Goal: Information Seeking & Learning: Learn about a topic

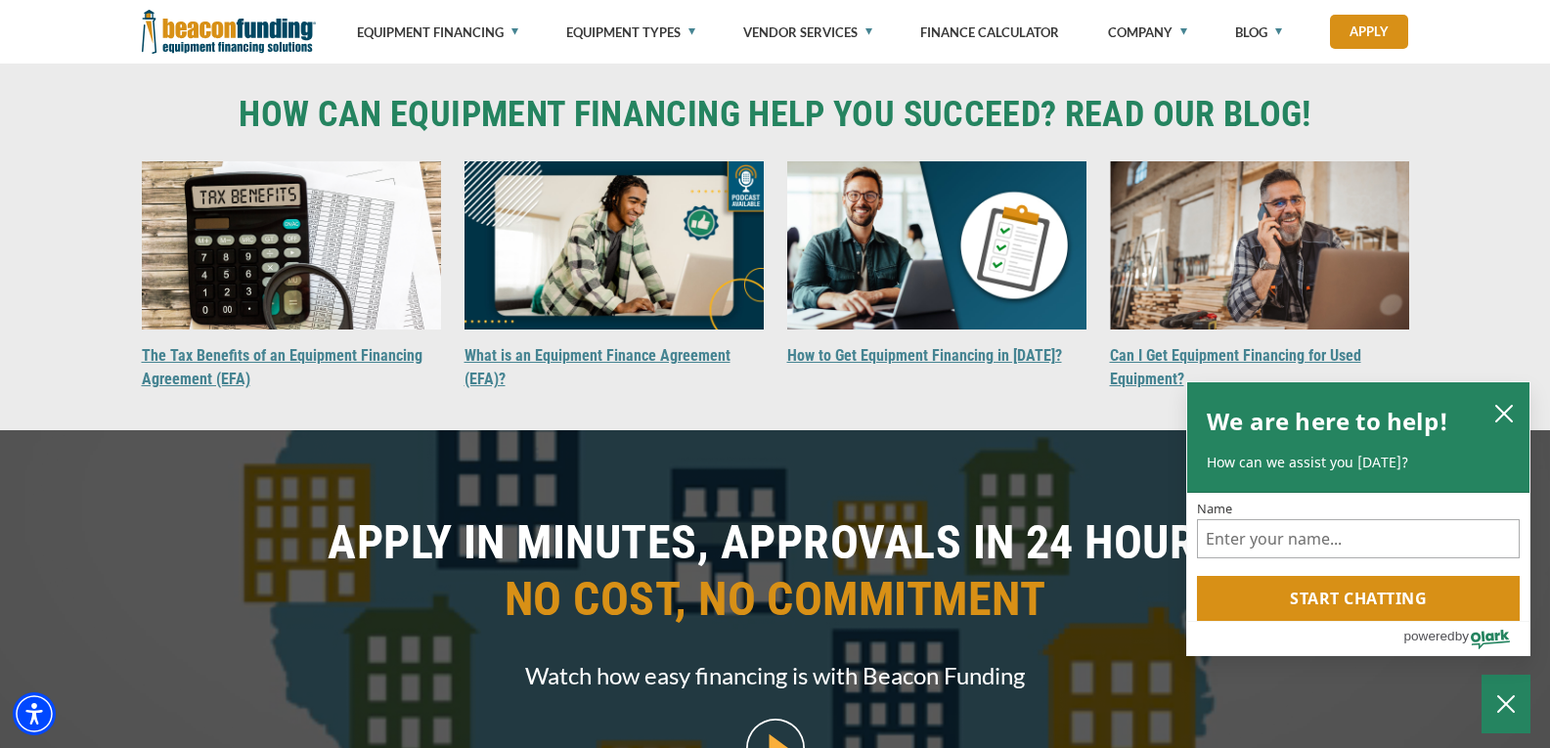
scroll to position [1792, 0]
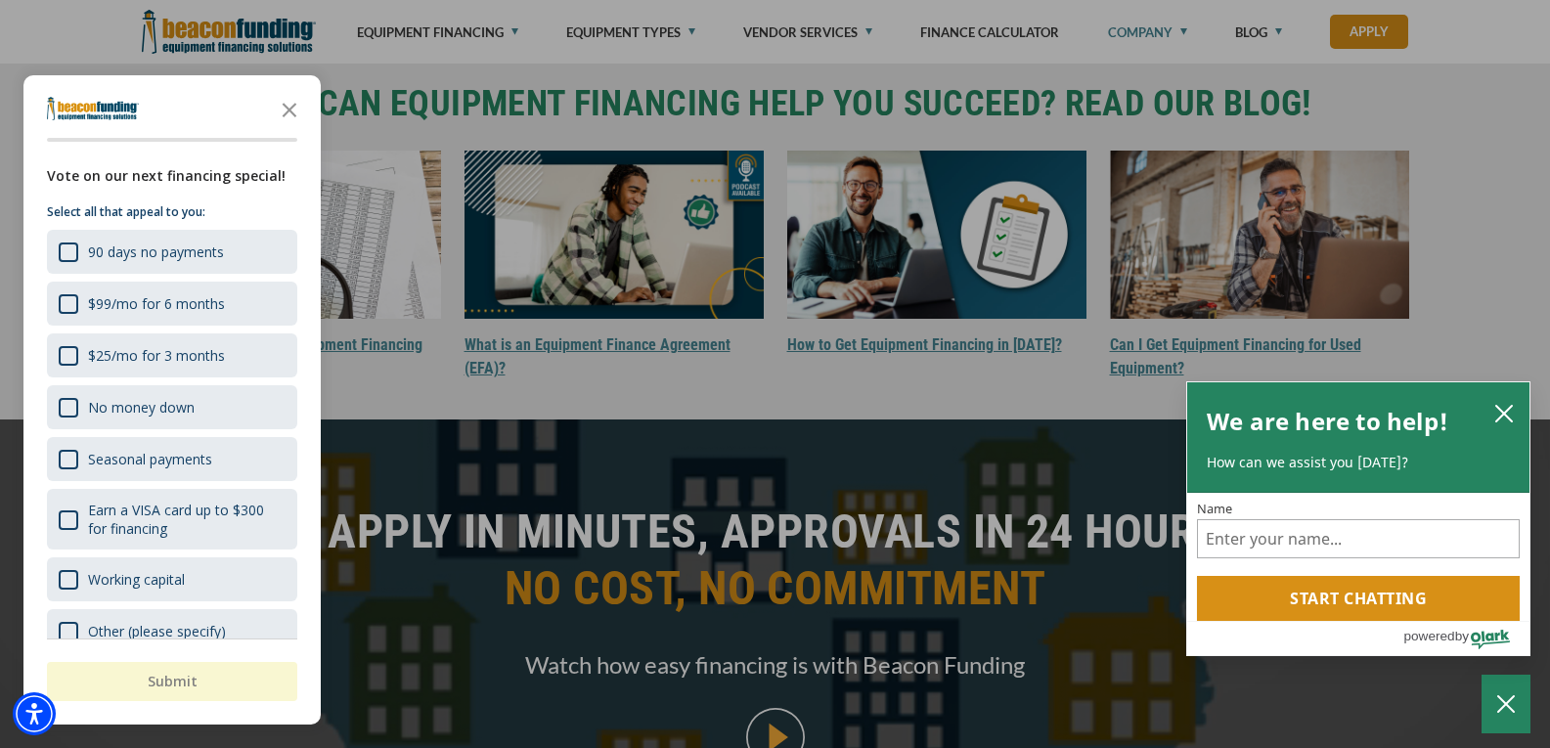
click at [1154, 34] on div "button" at bounding box center [775, 374] width 1550 height 748
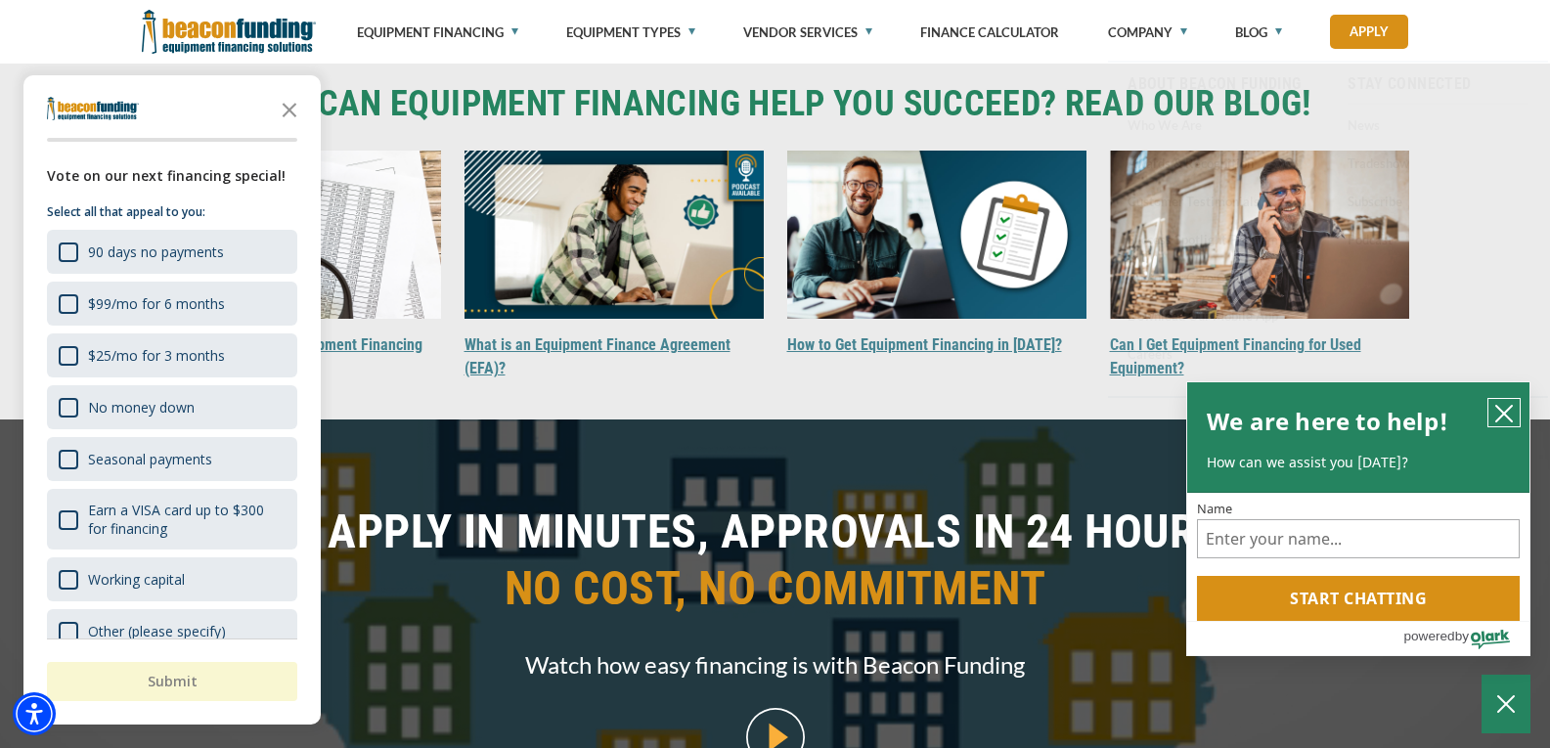
click at [1501, 410] on icon "close chatbox" at bounding box center [1504, 414] width 16 height 16
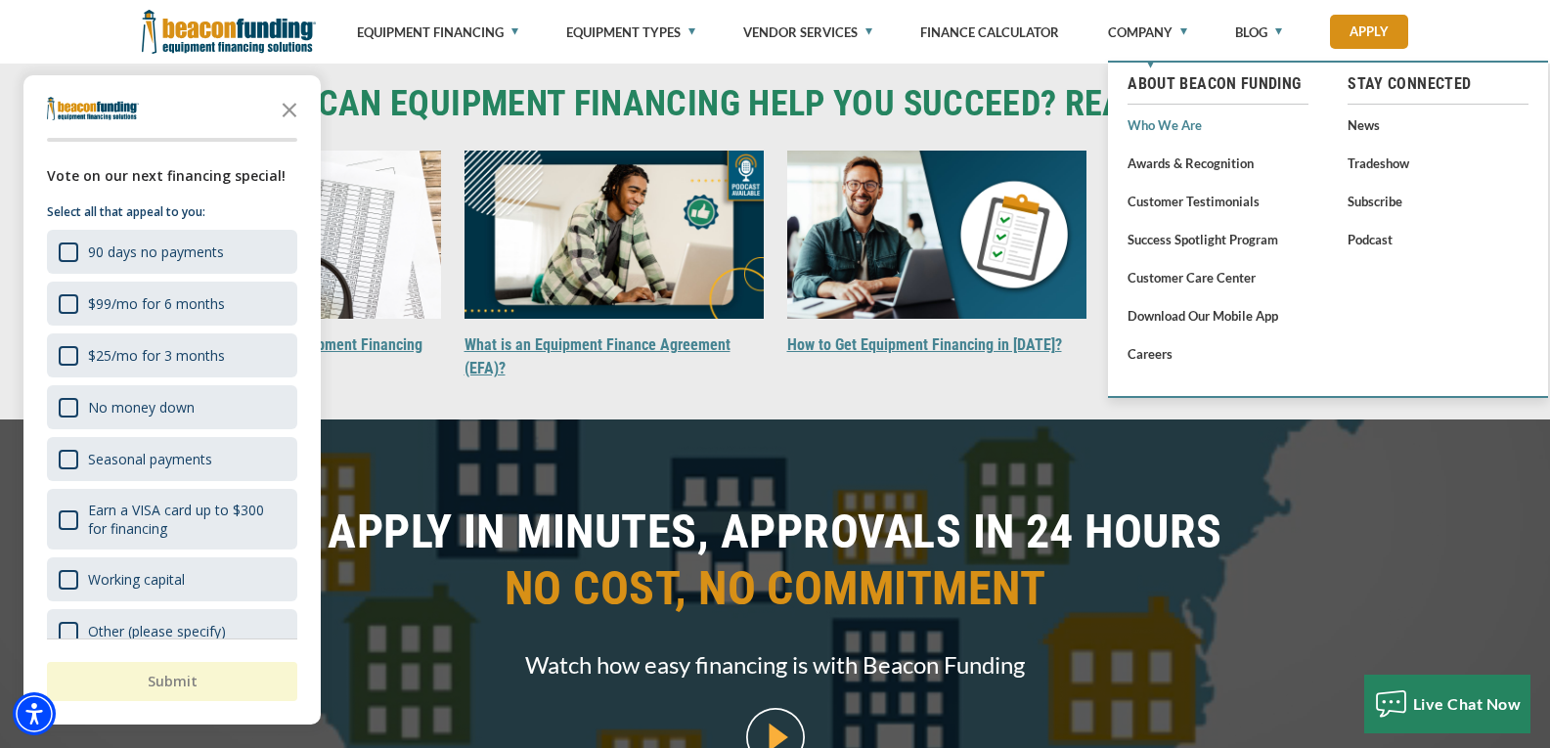
click at [1184, 120] on link "Who We Are" at bounding box center [1217, 124] width 181 height 24
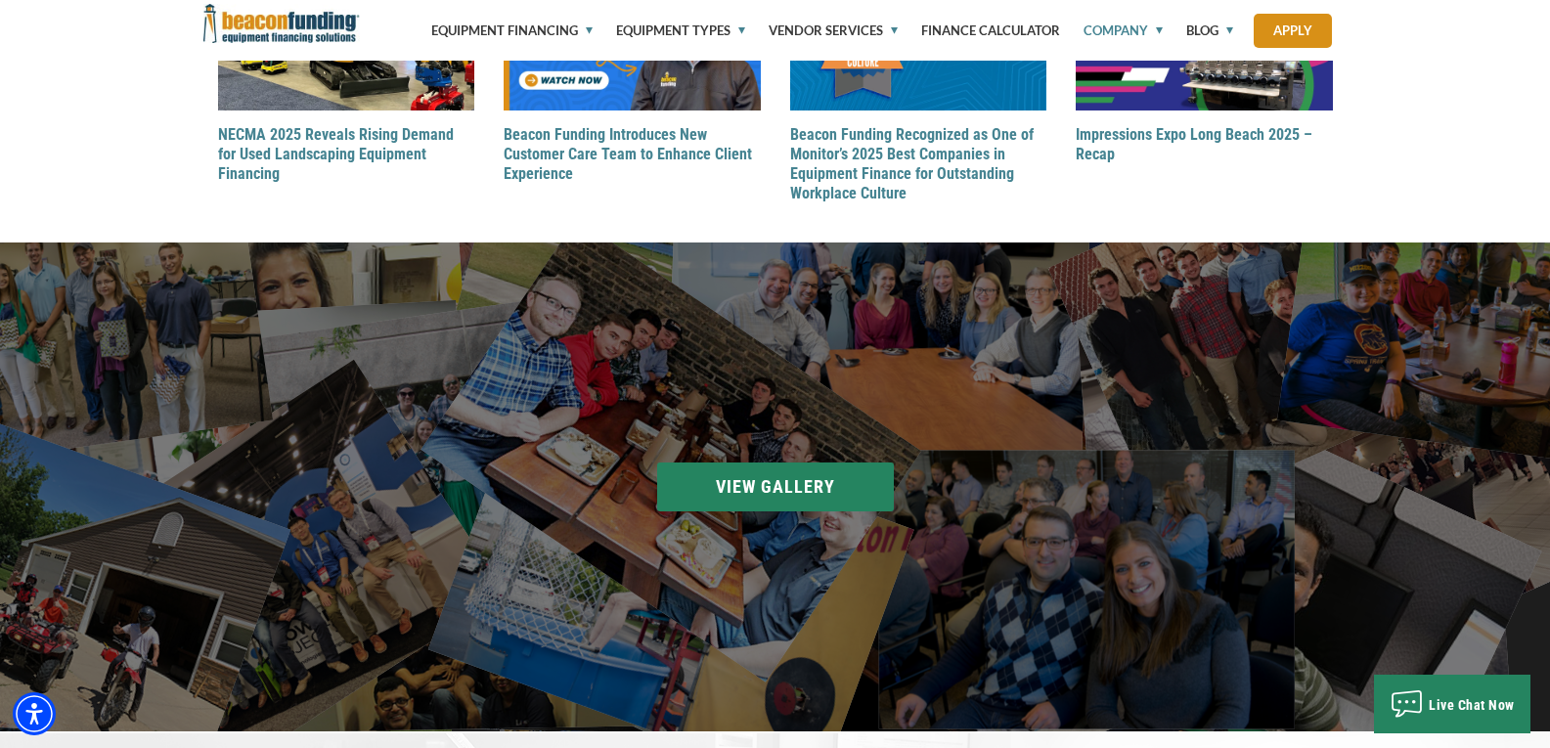
scroll to position [2624, 0]
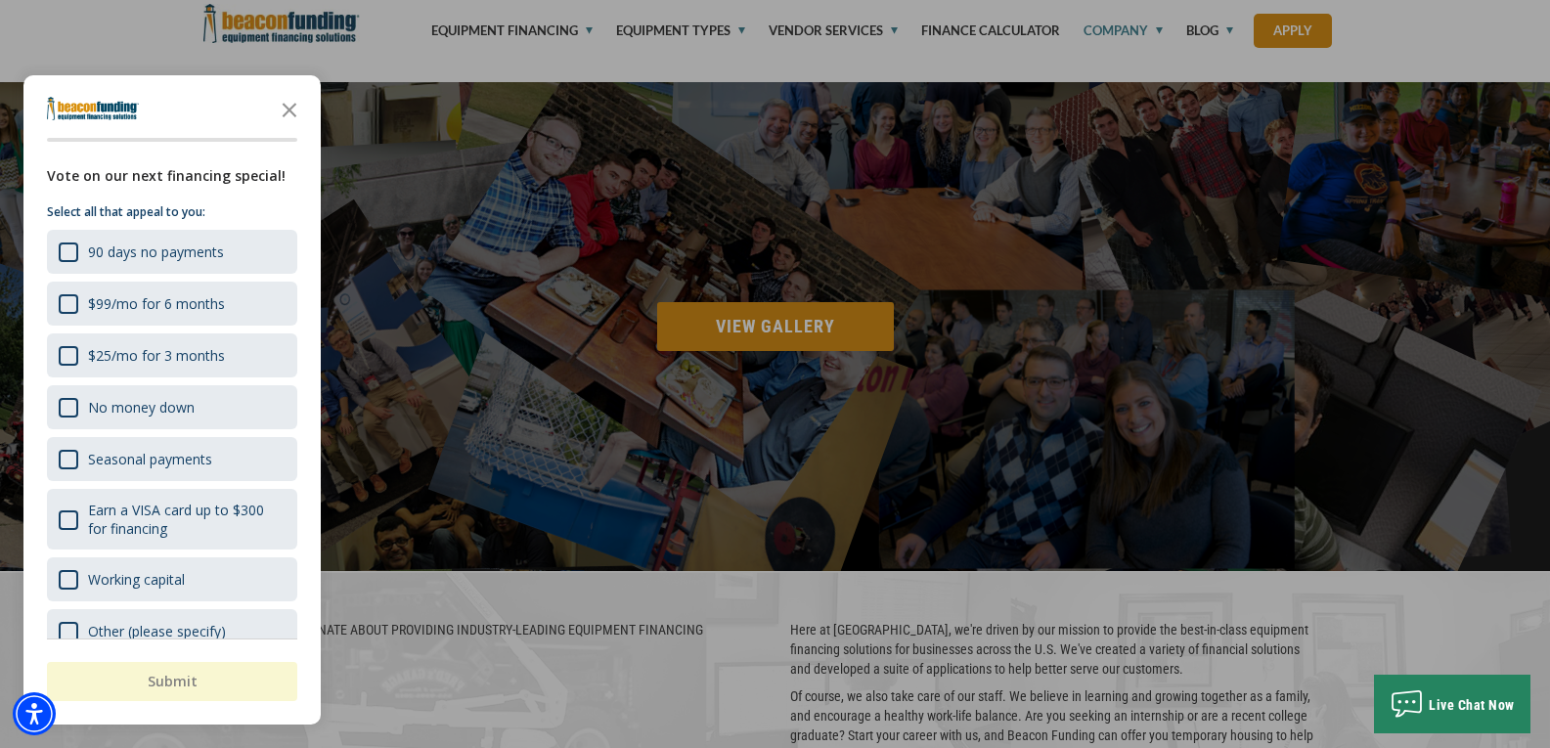
click at [787, 325] on div "button" at bounding box center [775, 374] width 1550 height 748
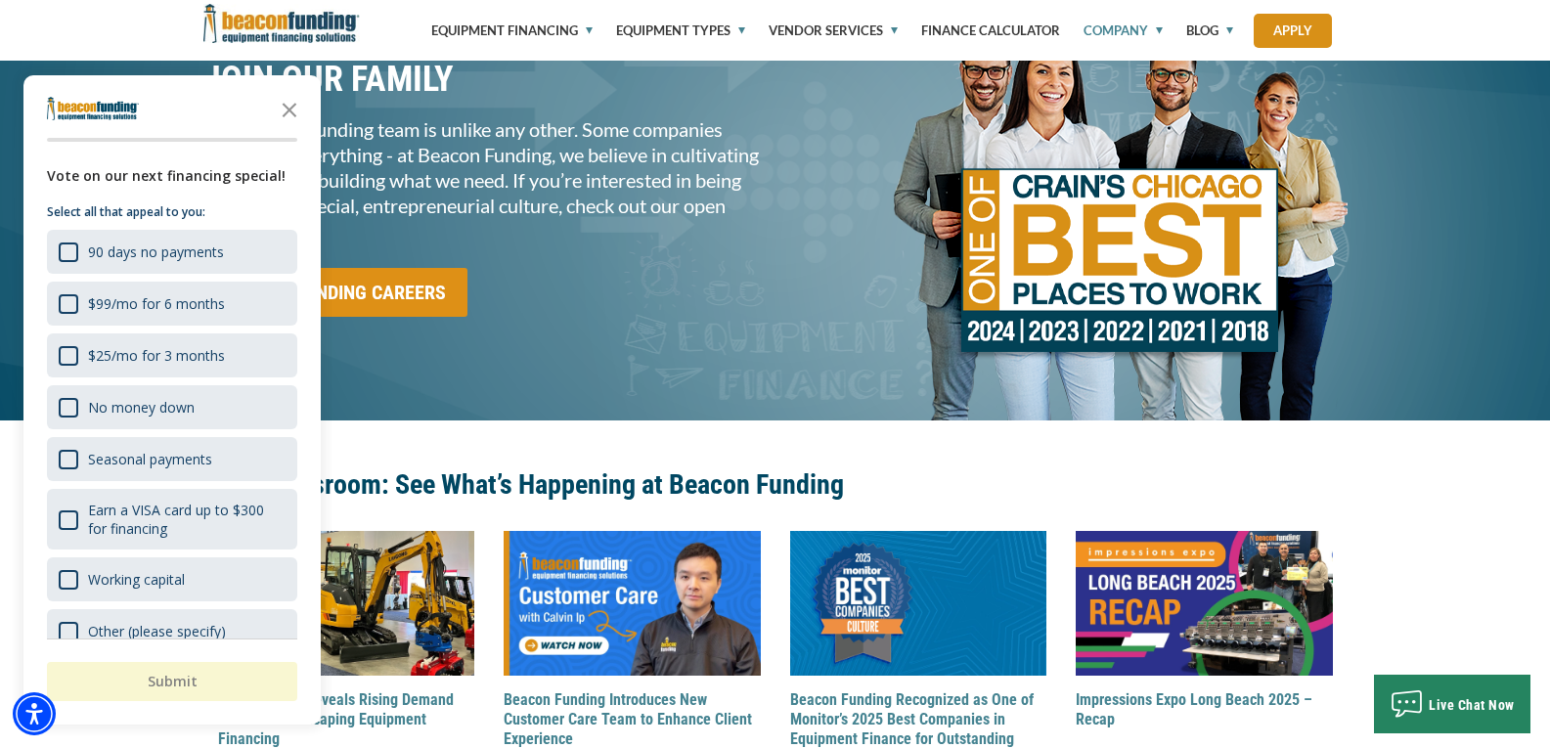
scroll to position [1646, 0]
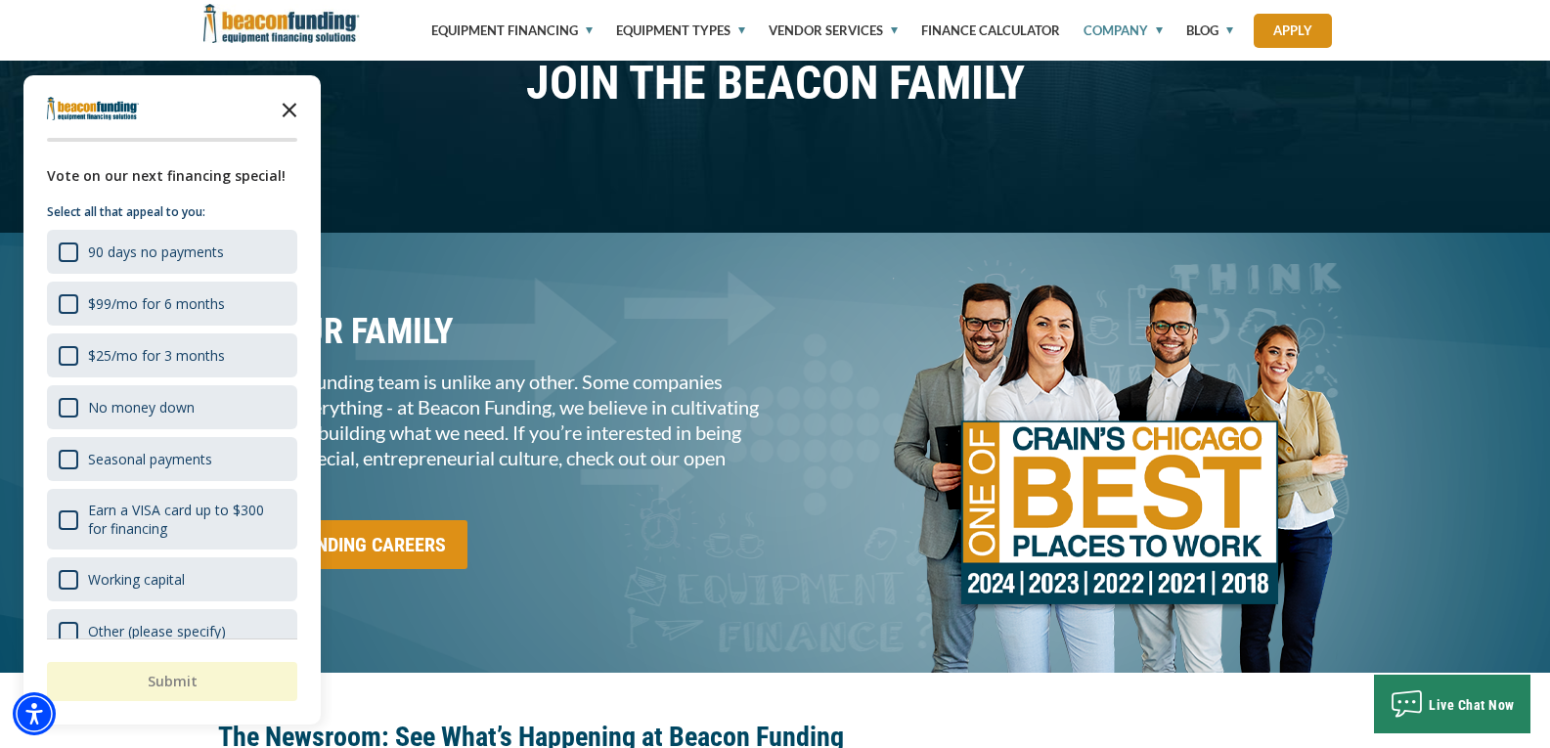
click at [287, 112] on polygon "Close the survey" at bounding box center [290, 110] width 15 height 15
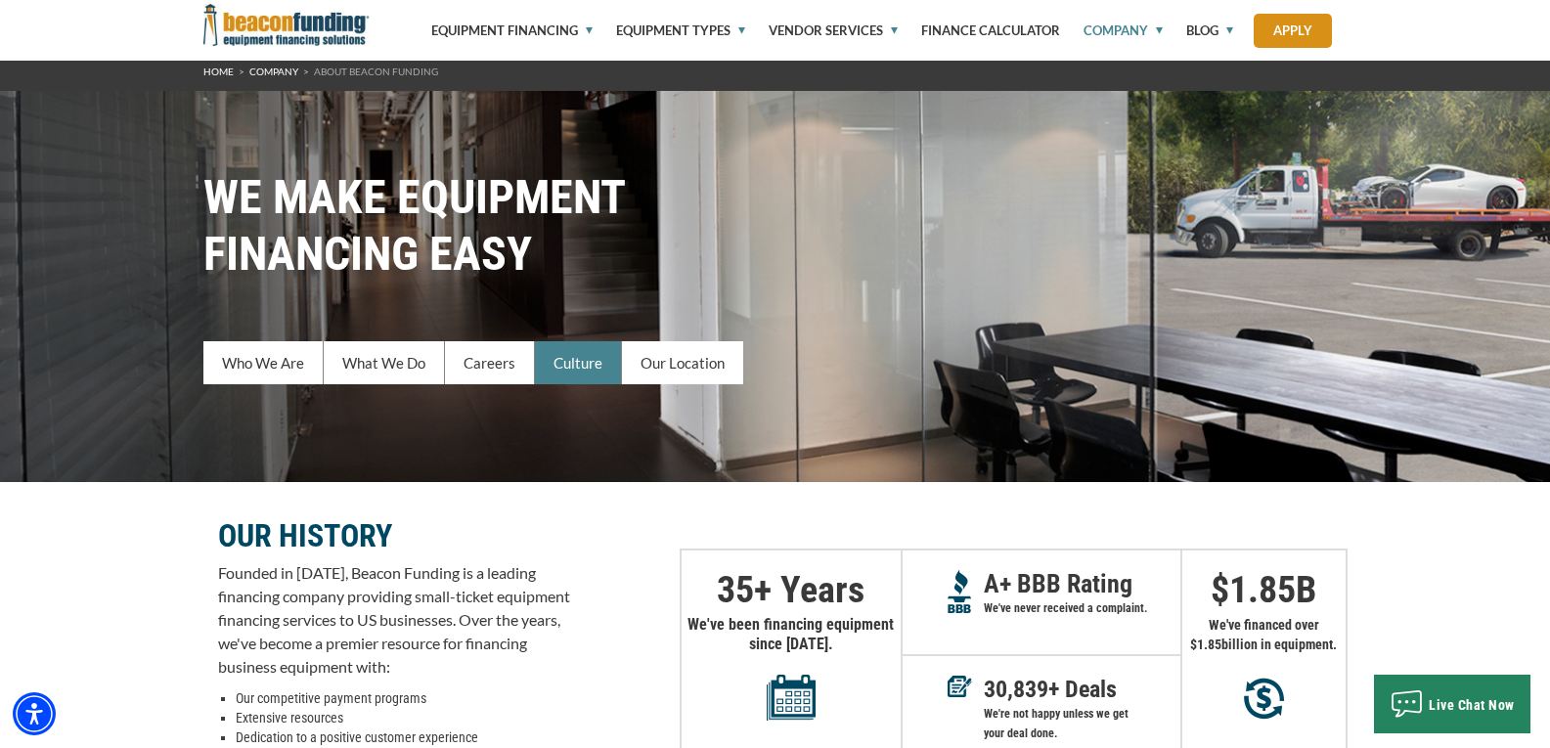
scroll to position [0, 0]
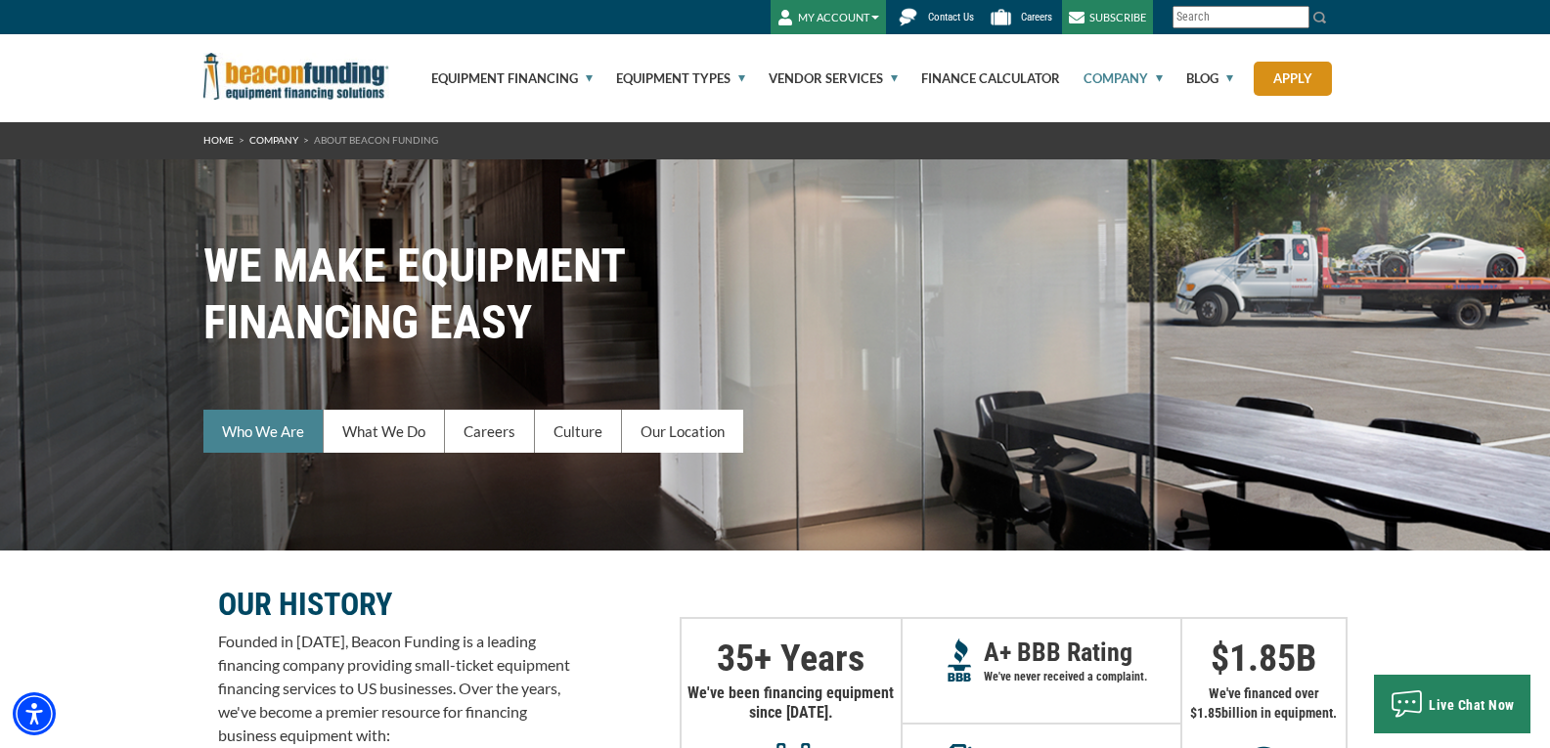
click at [256, 427] on link "Who We Are" at bounding box center [263, 431] width 120 height 43
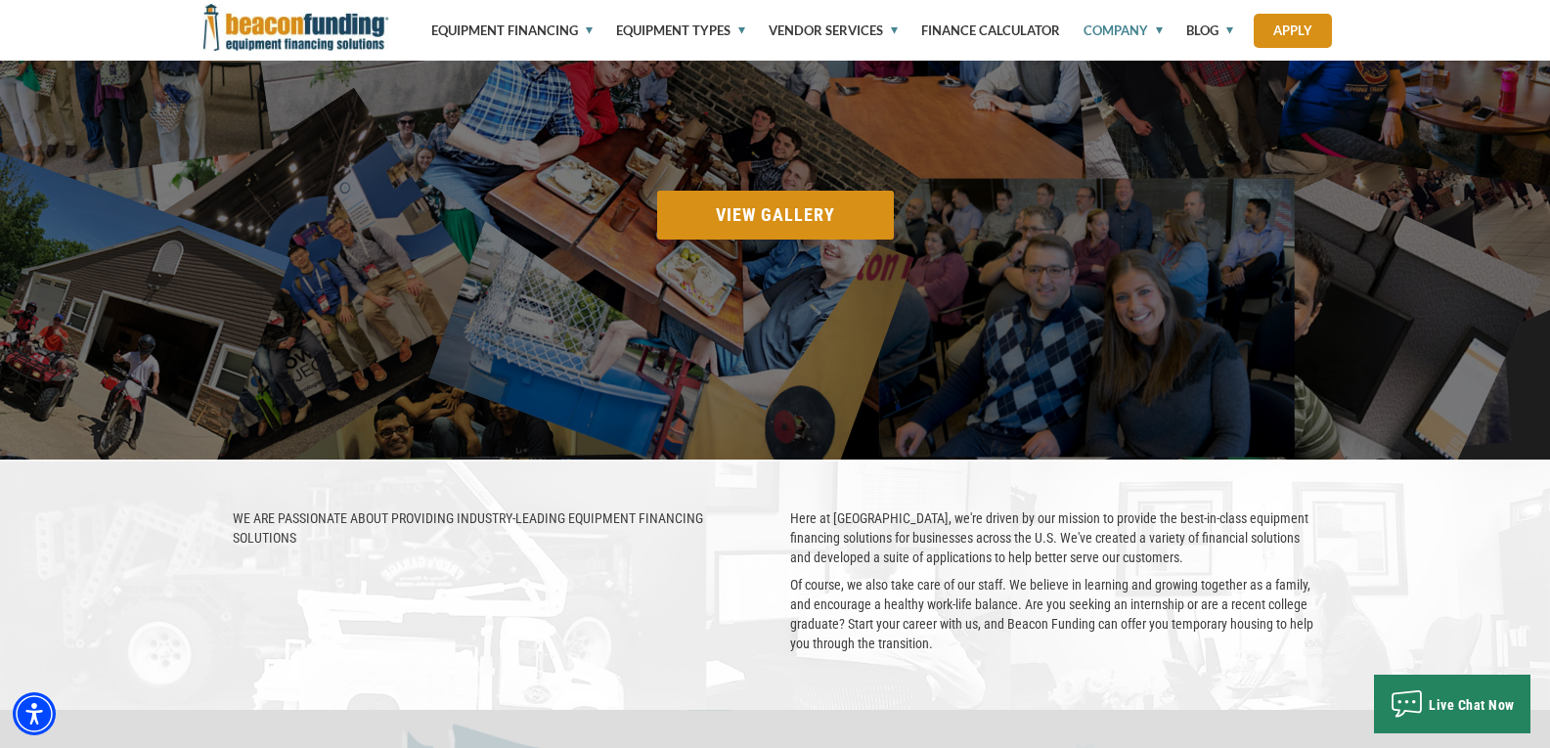
scroll to position [2624, 0]
